Goal: Task Accomplishment & Management: Use online tool/utility

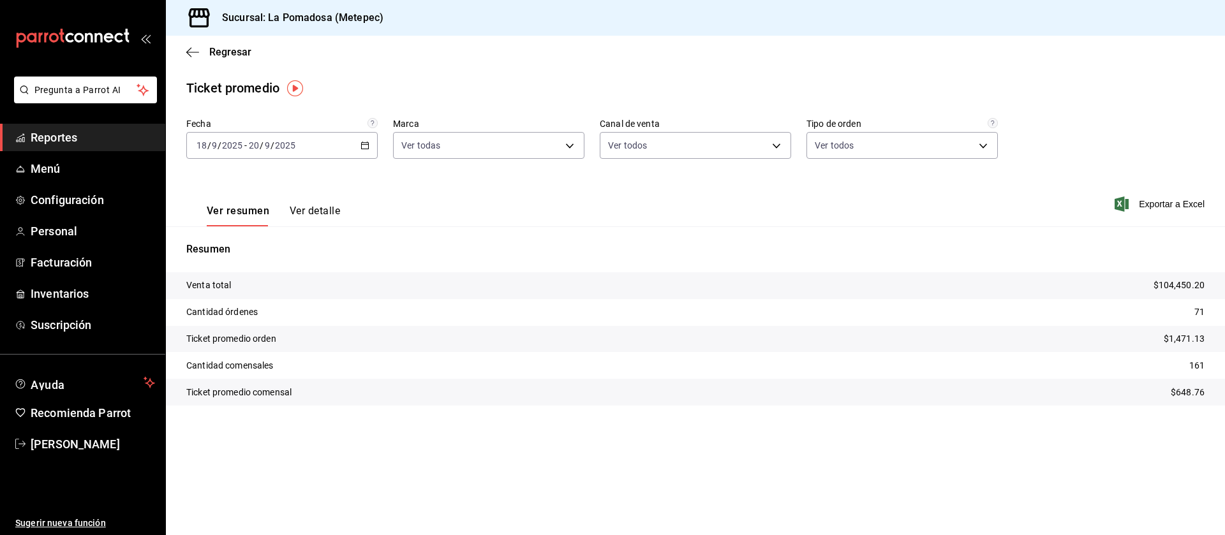
click at [70, 135] on span "Reportes" at bounding box center [93, 137] width 124 height 17
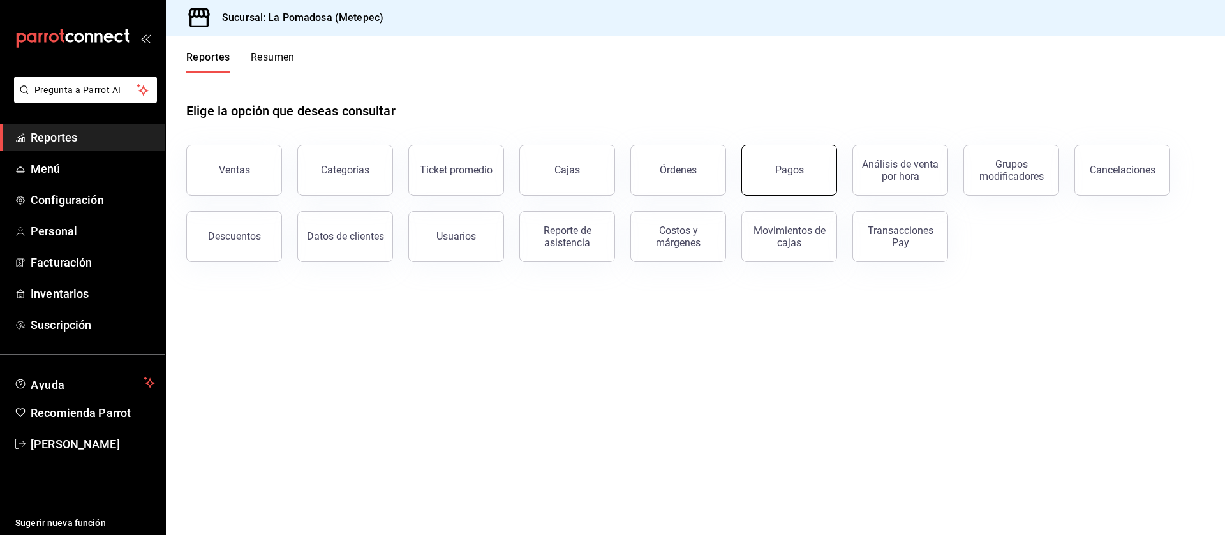
click at [796, 163] on button "Pagos" at bounding box center [789, 170] width 96 height 51
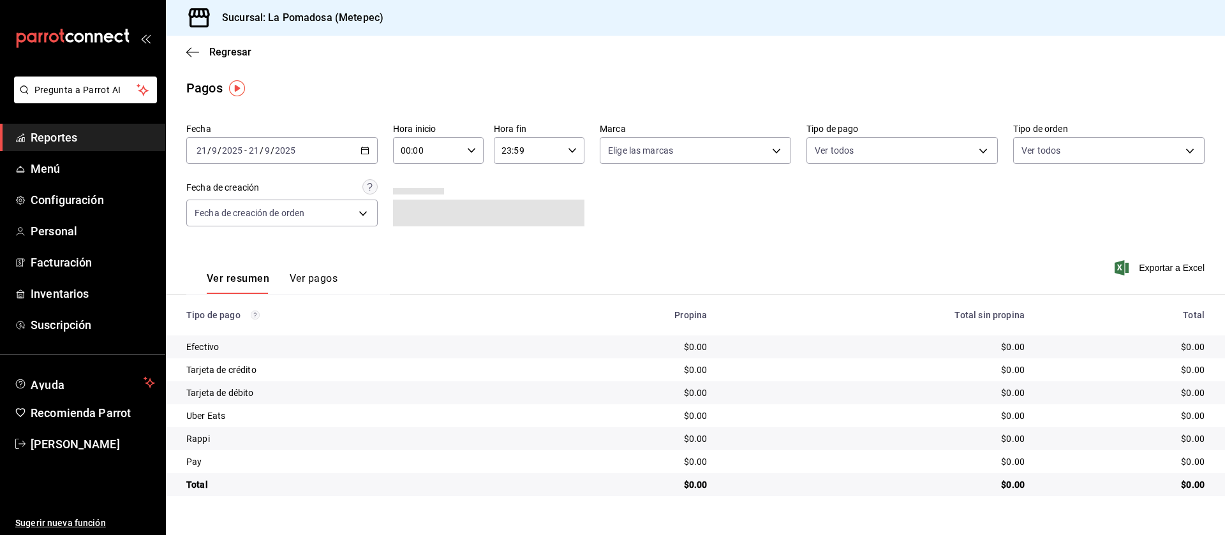
click at [364, 148] on icon "button" at bounding box center [364, 150] width 9 height 9
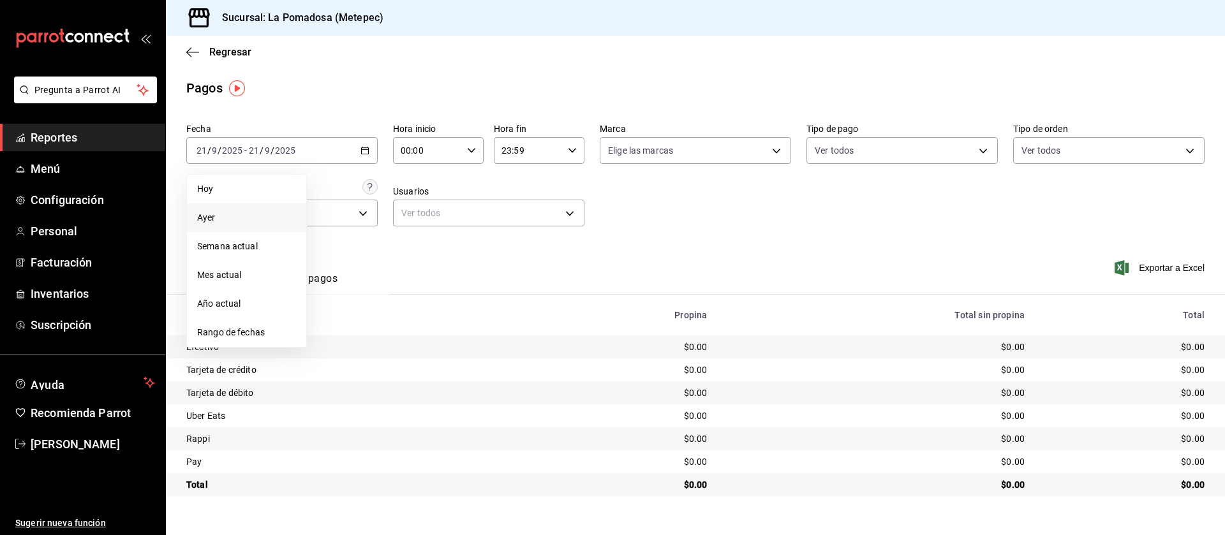
click at [228, 221] on span "Ayer" at bounding box center [246, 217] width 99 height 13
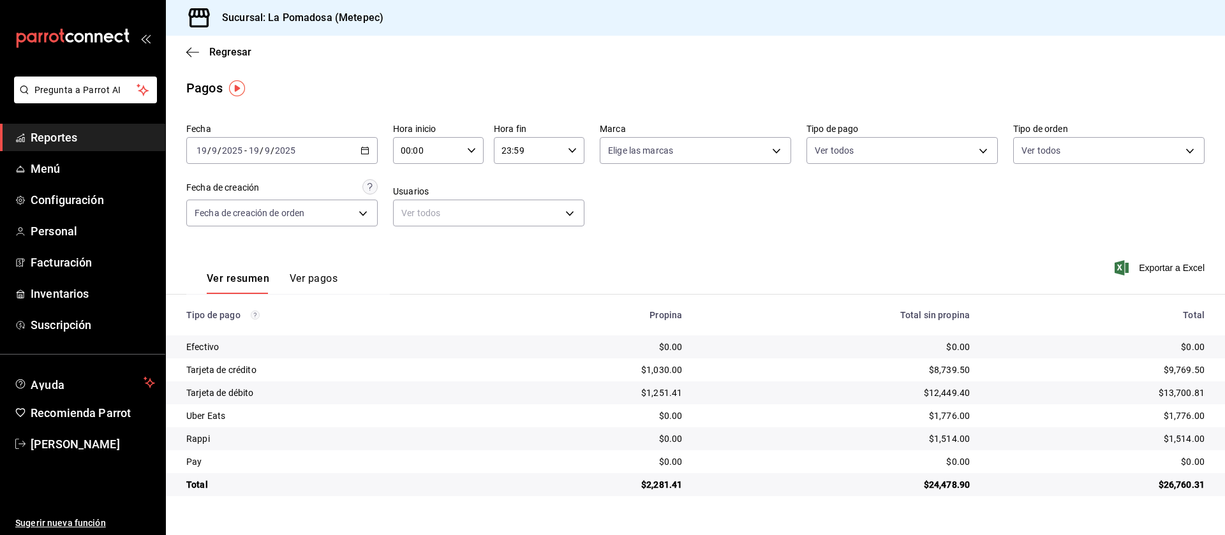
click at [366, 152] on icon "button" at bounding box center [364, 150] width 9 height 9
click at [248, 323] on li "Rango de fechas" at bounding box center [246, 332] width 119 height 29
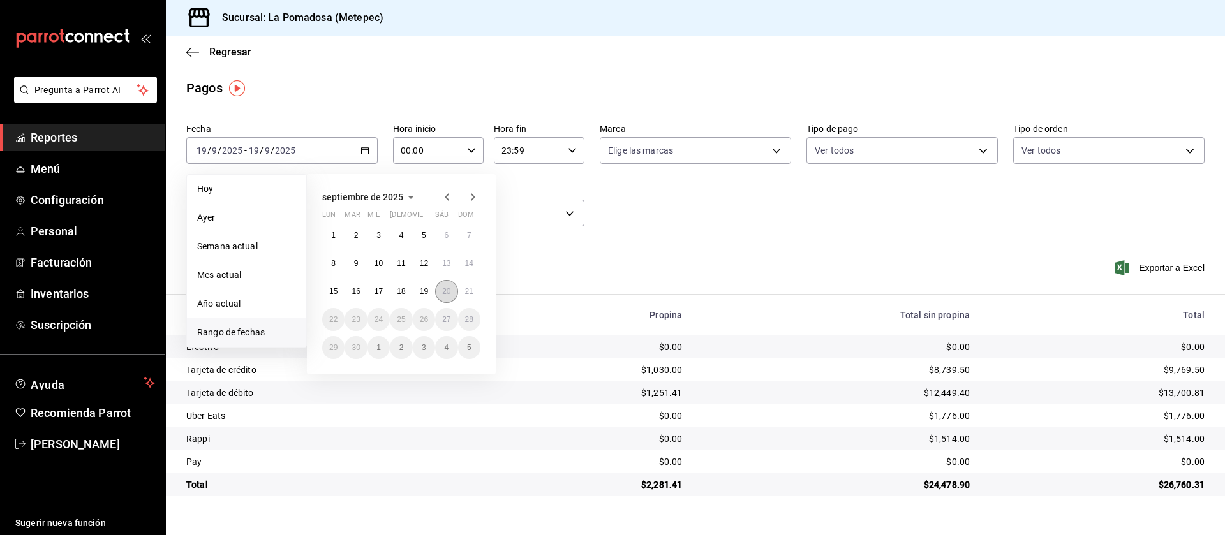
click at [445, 286] on button "20" at bounding box center [446, 291] width 22 height 23
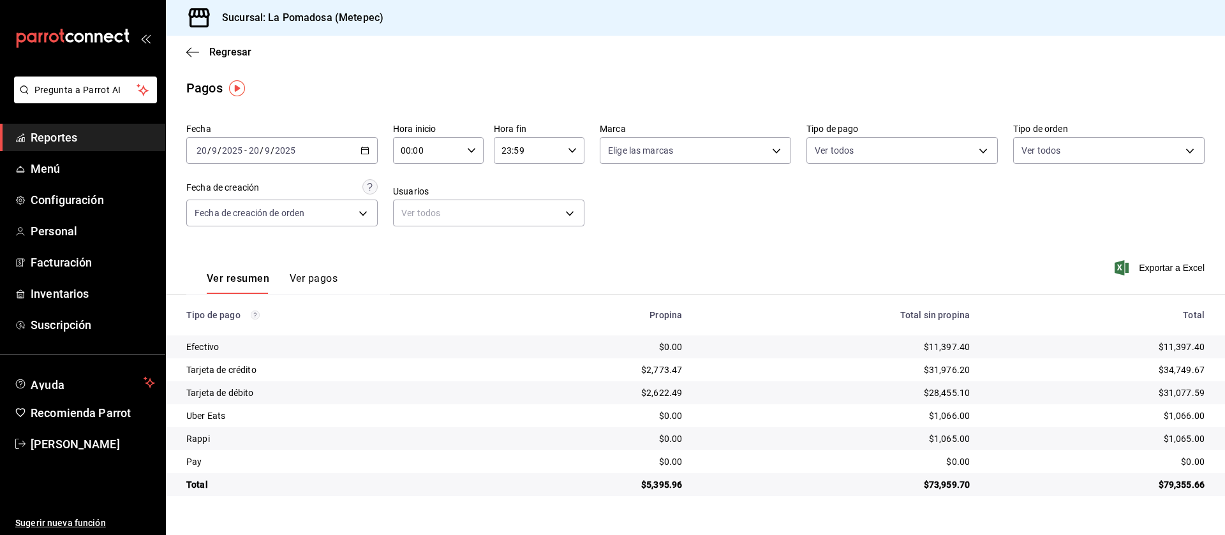
click at [64, 133] on span "Reportes" at bounding box center [93, 137] width 124 height 17
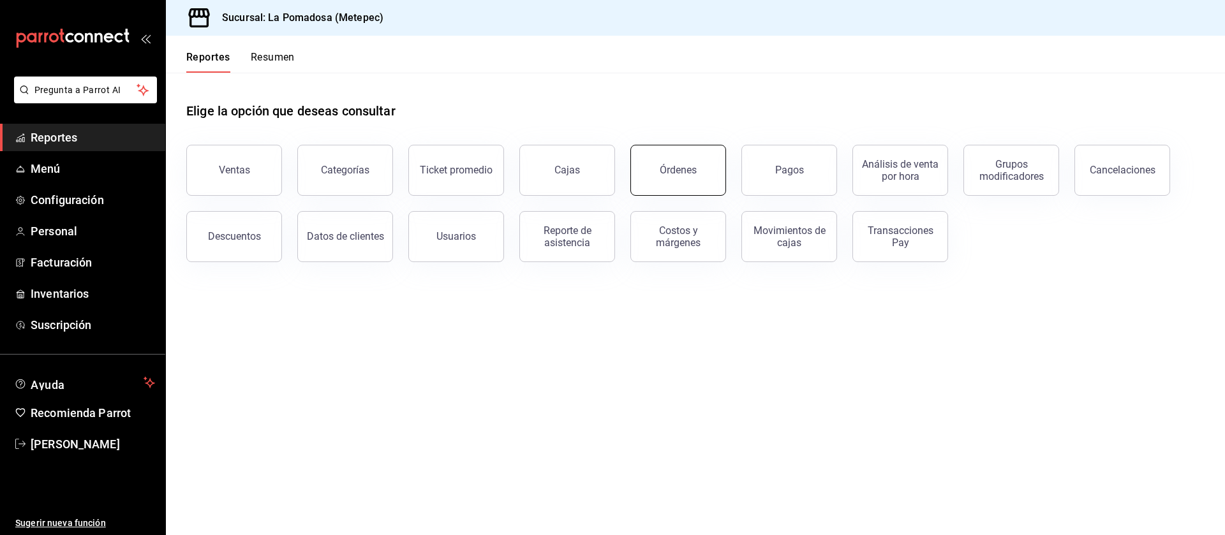
drag, startPoint x: 714, startPoint y: 168, endPoint x: 649, endPoint y: 185, distance: 66.5
click at [649, 185] on button "Órdenes" at bounding box center [678, 170] width 96 height 51
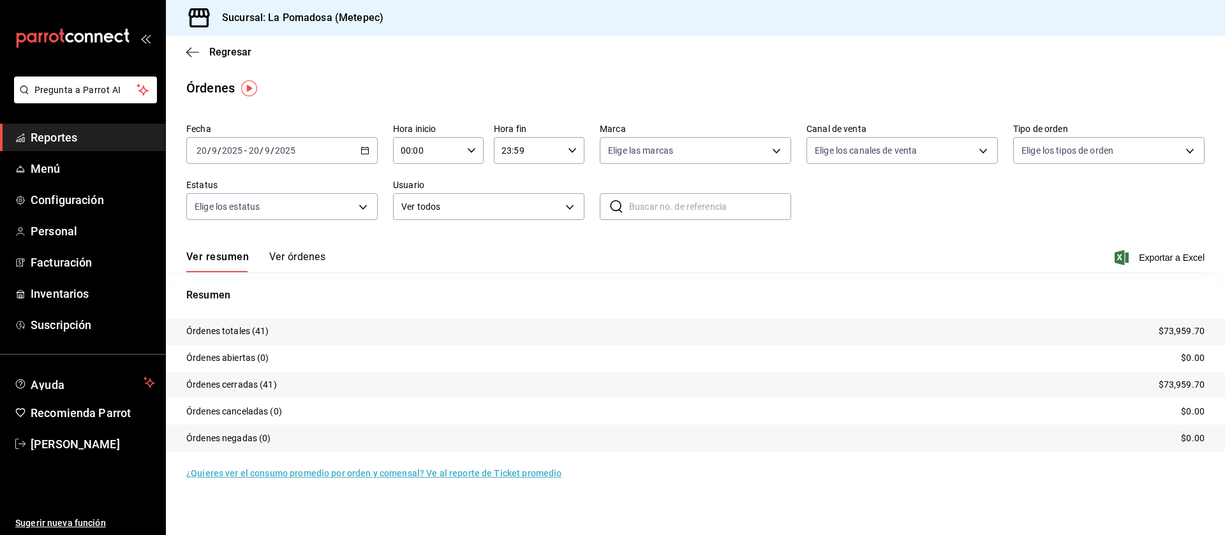
click at [363, 158] on div "[DATE] [DATE] - [DATE] [DATE]" at bounding box center [281, 150] width 191 height 27
click at [240, 335] on span "Rango de fechas" at bounding box center [246, 332] width 99 height 13
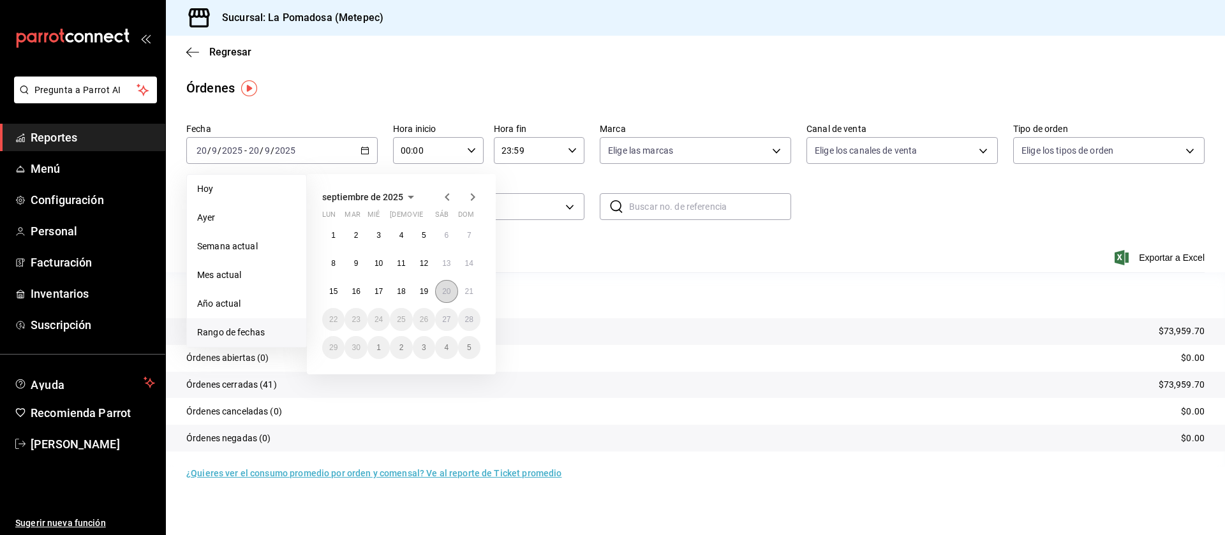
click at [441, 287] on button "20" at bounding box center [446, 291] width 22 height 23
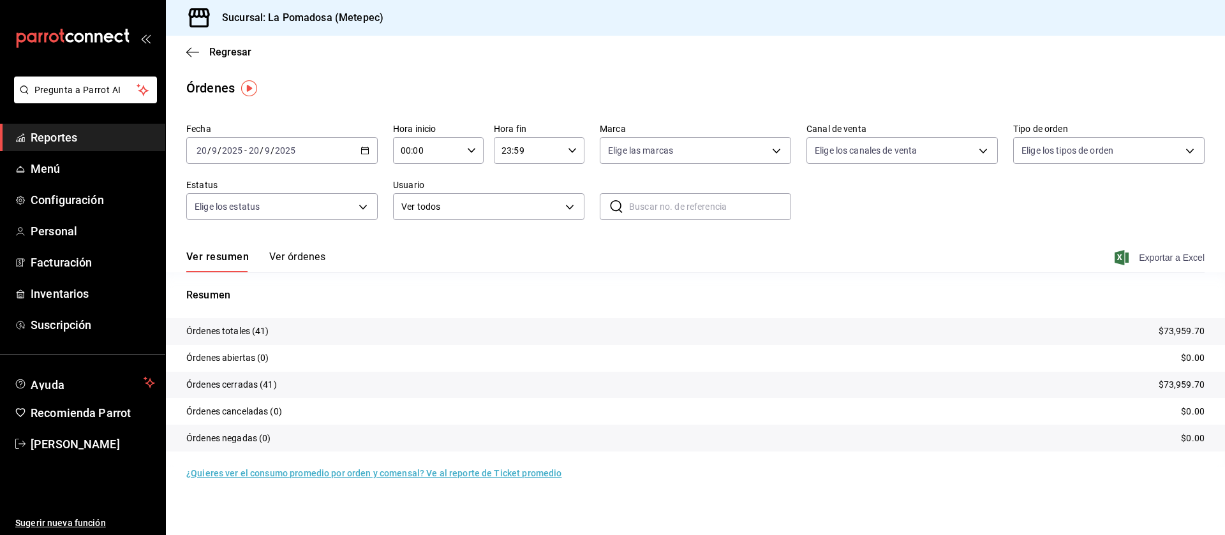
click at [1152, 250] on span "Exportar a Excel" at bounding box center [1160, 257] width 87 height 15
